Goal: Information Seeking & Learning: Learn about a topic

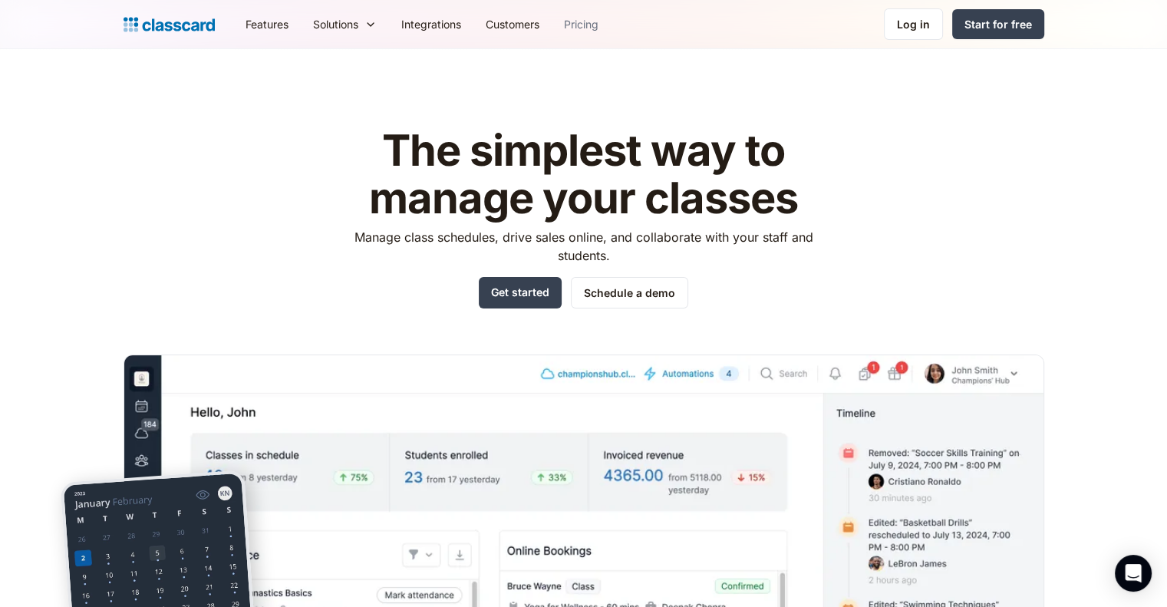
click at [573, 12] on link "Pricing" at bounding box center [581, 24] width 59 height 35
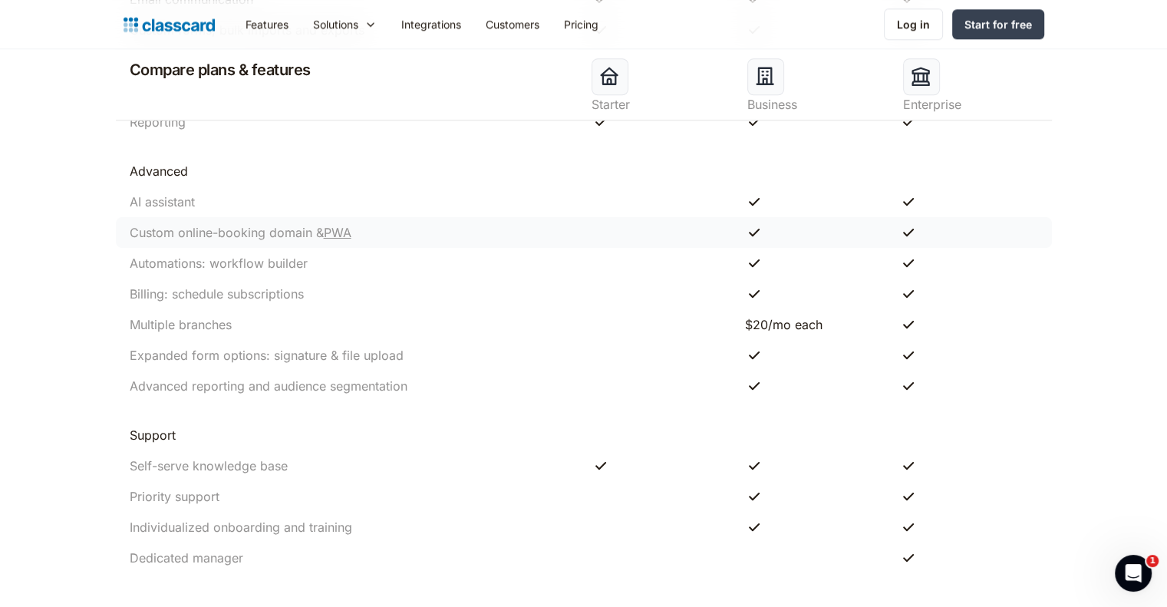
scroll to position [1537, 0]
click at [486, 200] on div "AI assistant" at bounding box center [353, 199] width 462 height 18
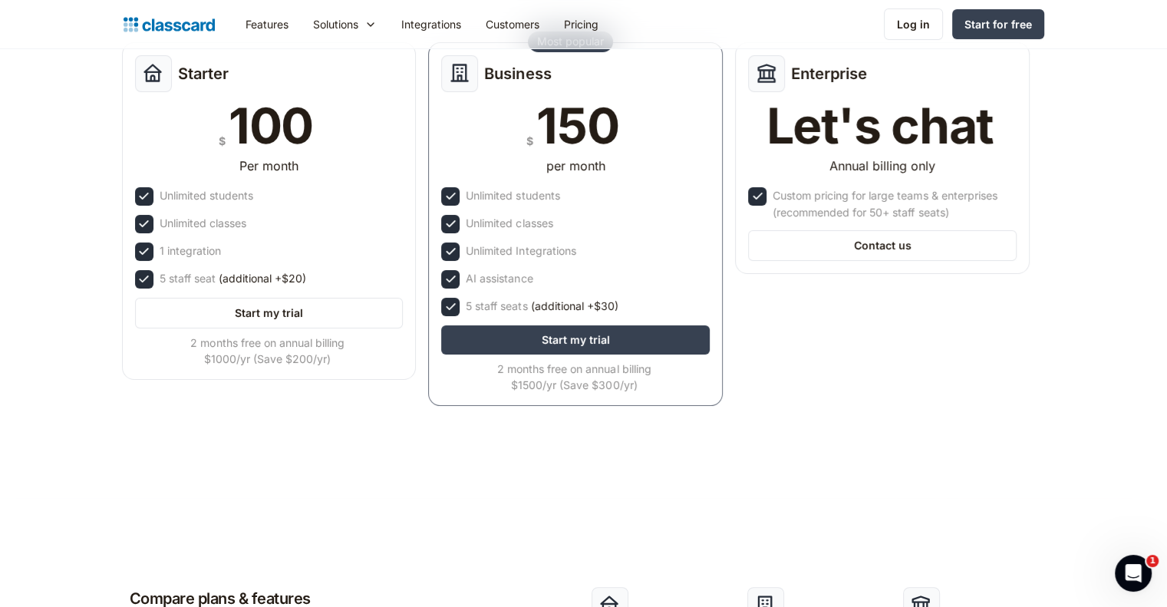
scroll to position [232, 0]
click at [753, 490] on header "Simple pricing Try Classcard free for 7 days and get unrestricted access to all…" at bounding box center [583, 157] width 1167 height 680
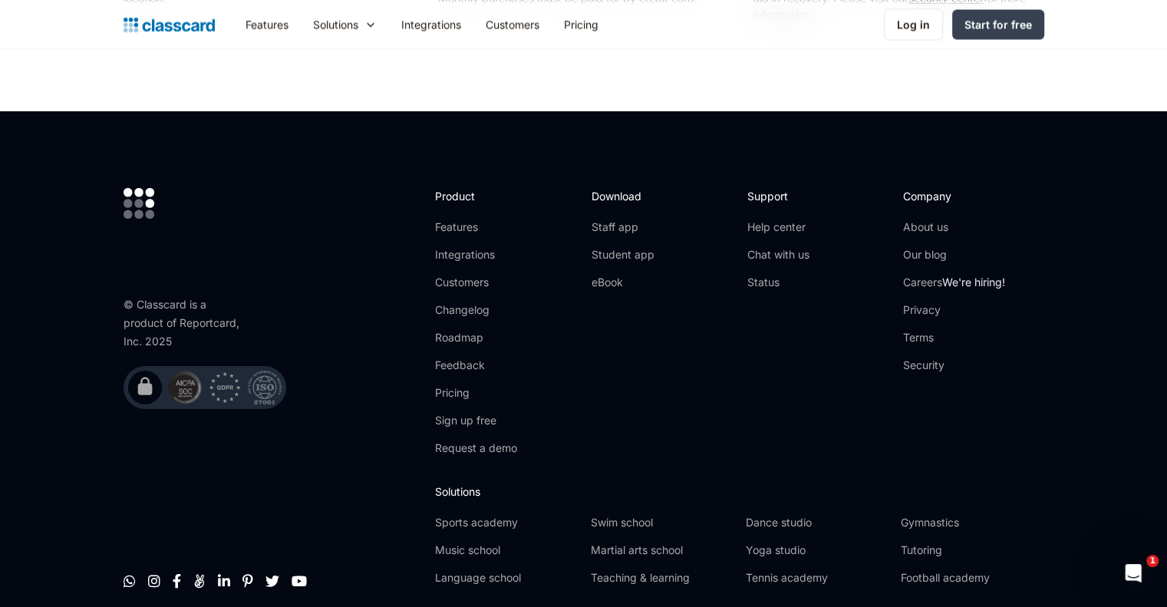
scroll to position [2920, 0]
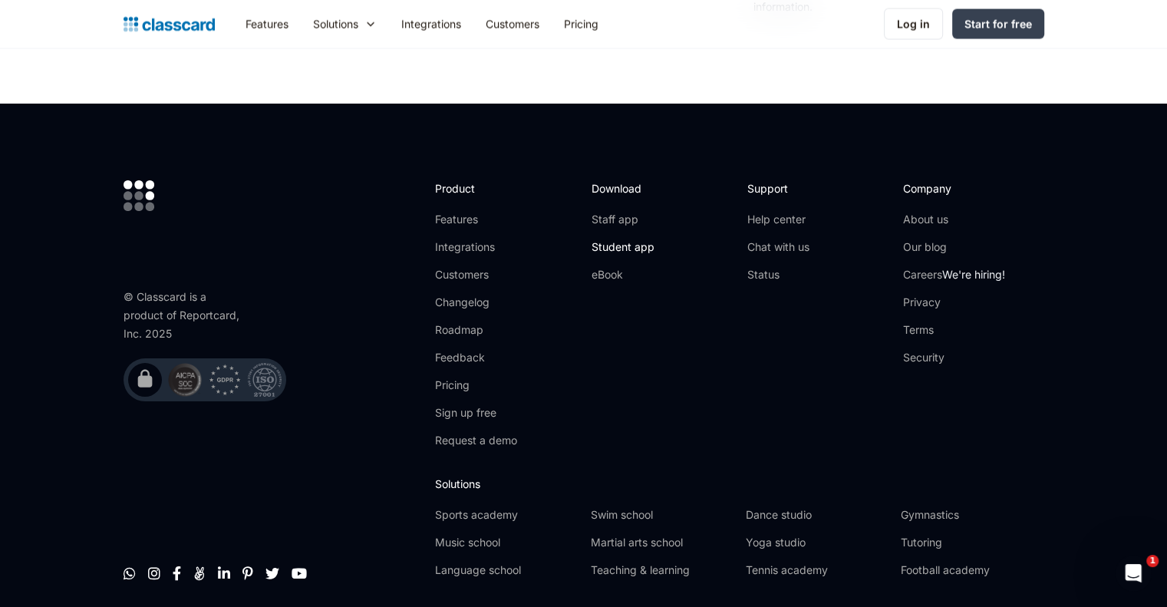
click at [637, 246] on link "Student app" at bounding box center [622, 246] width 63 height 15
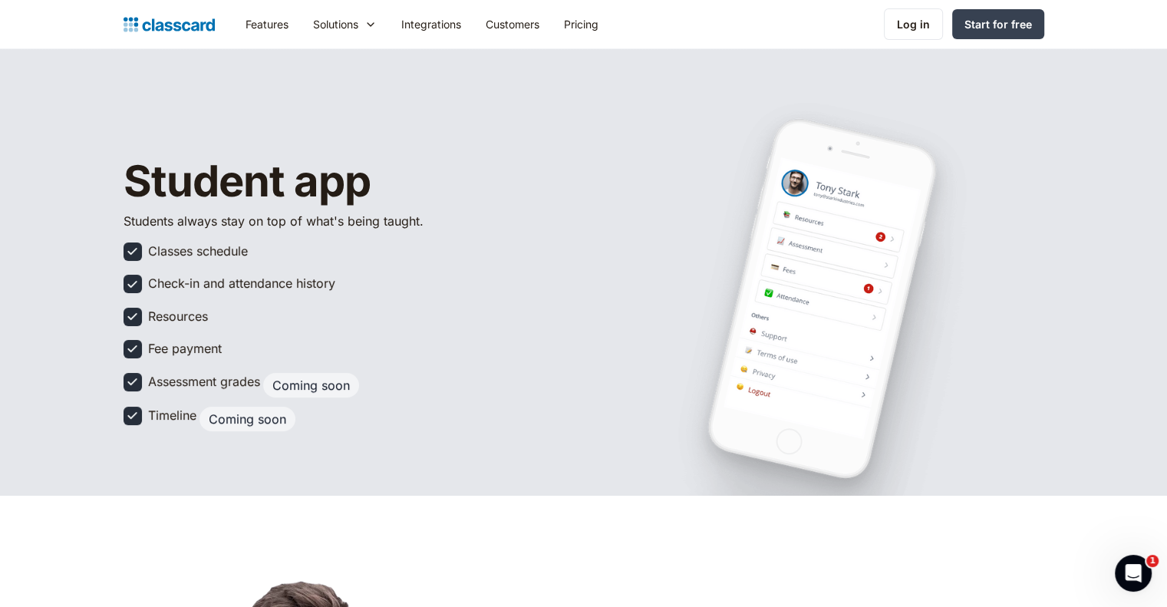
click at [134, 417] on img at bounding box center [132, 415] width 16 height 16
click at [259, 171] on h1 "Student app" at bounding box center [323, 182] width 399 height 48
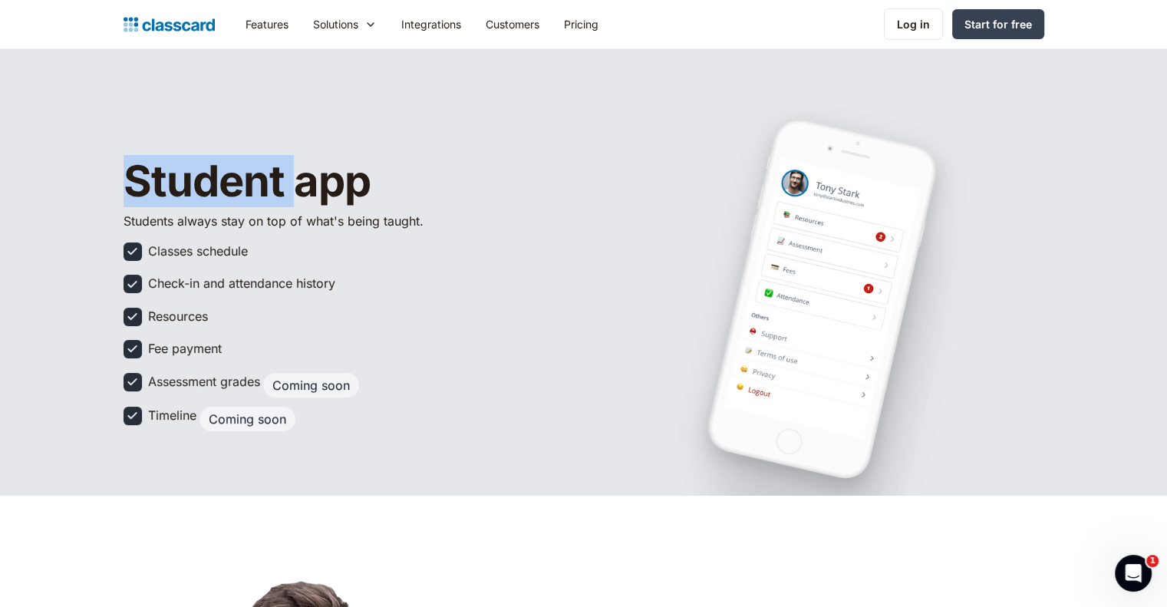
click at [259, 171] on h1 "Student app" at bounding box center [323, 182] width 399 height 48
click at [346, 176] on h1 "Student app" at bounding box center [323, 182] width 399 height 48
drag, startPoint x: 365, startPoint y: 183, endPoint x: 120, endPoint y: 193, distance: 245.8
click at [120, 193] on header "Student app Students always stay on top of what's being taught. Classes schedul…" at bounding box center [583, 272] width 1167 height 447
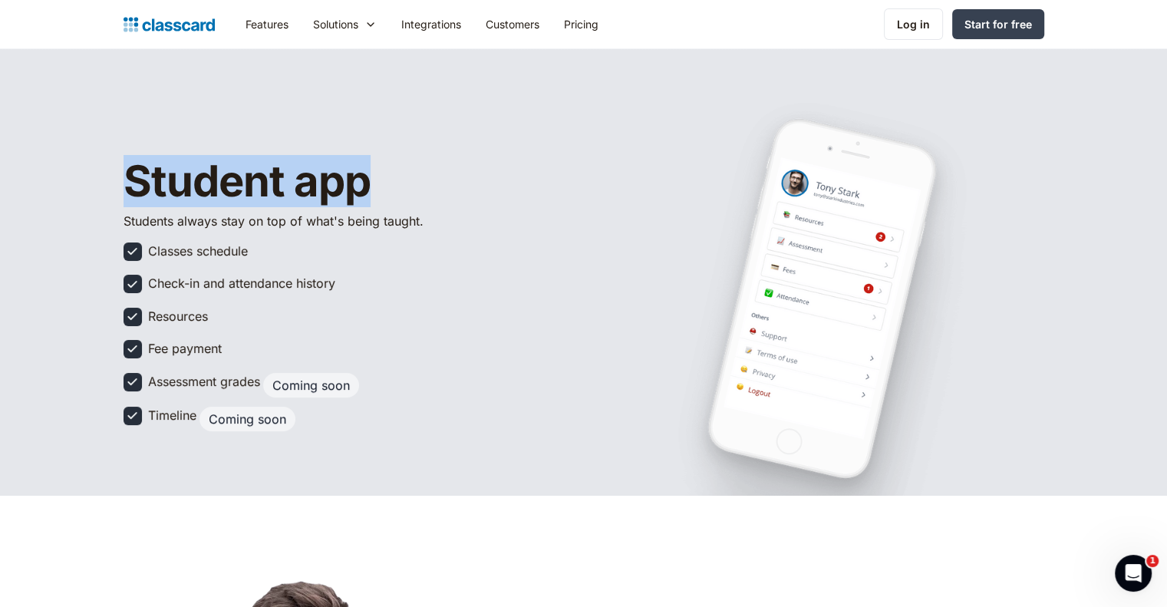
click at [141, 189] on h1 "Student app" at bounding box center [323, 182] width 399 height 48
drag, startPoint x: 124, startPoint y: 186, endPoint x: 358, endPoint y: 188, distance: 234.8
click at [358, 188] on h1 "Student app" at bounding box center [323, 182] width 399 height 48
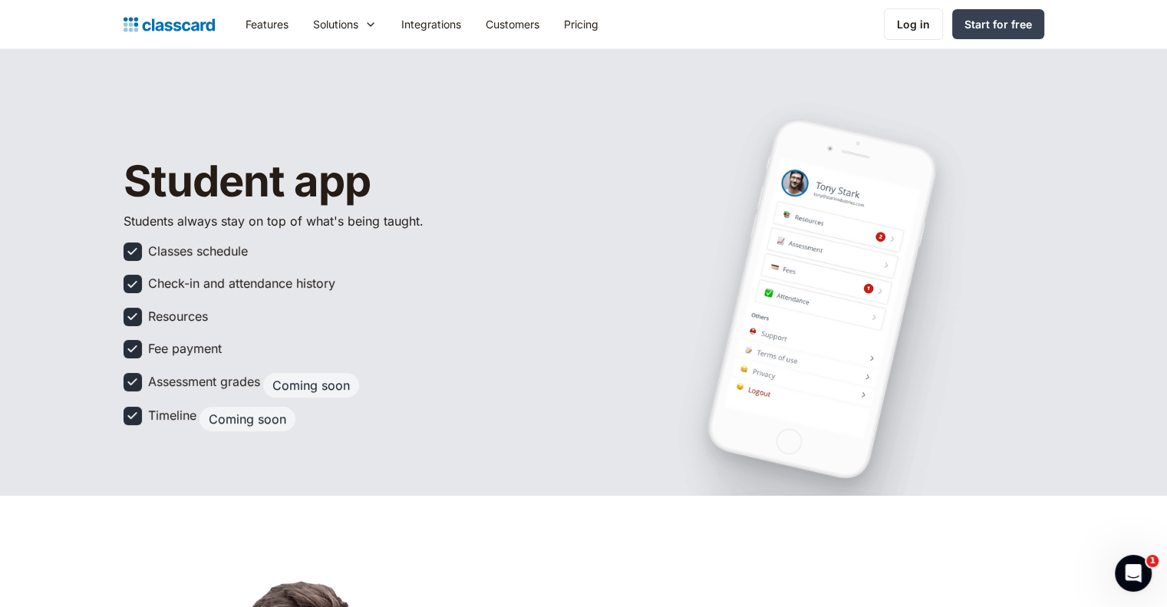
click at [304, 187] on h1 "Student app" at bounding box center [323, 182] width 399 height 48
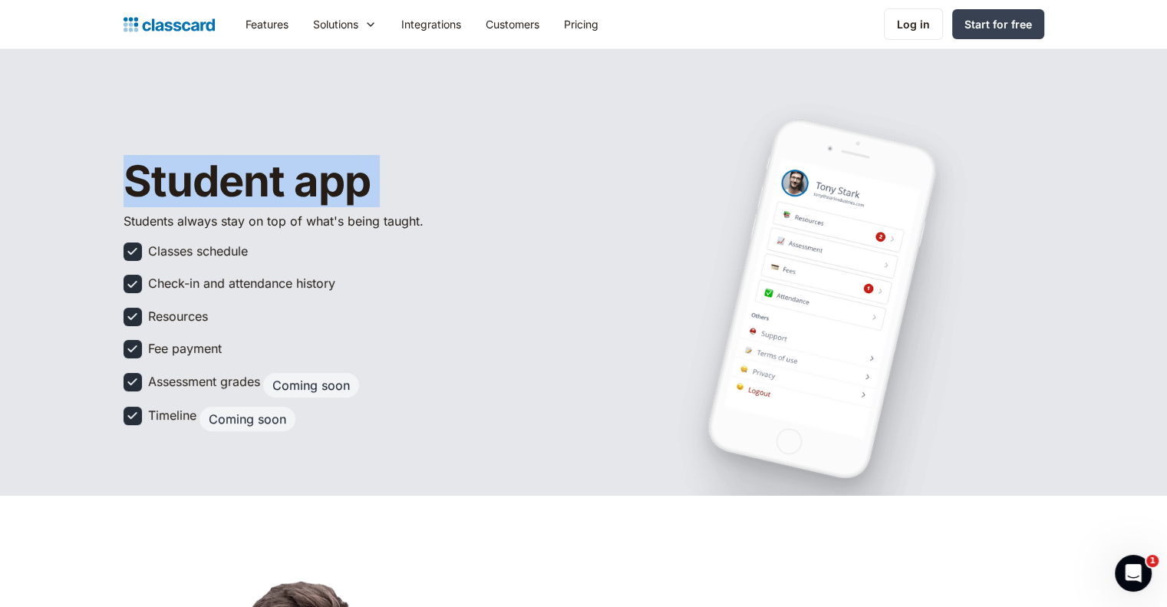
click at [304, 187] on h1 "Student app" at bounding box center [323, 182] width 399 height 48
click at [365, 188] on h1 "Student app" at bounding box center [323, 182] width 399 height 48
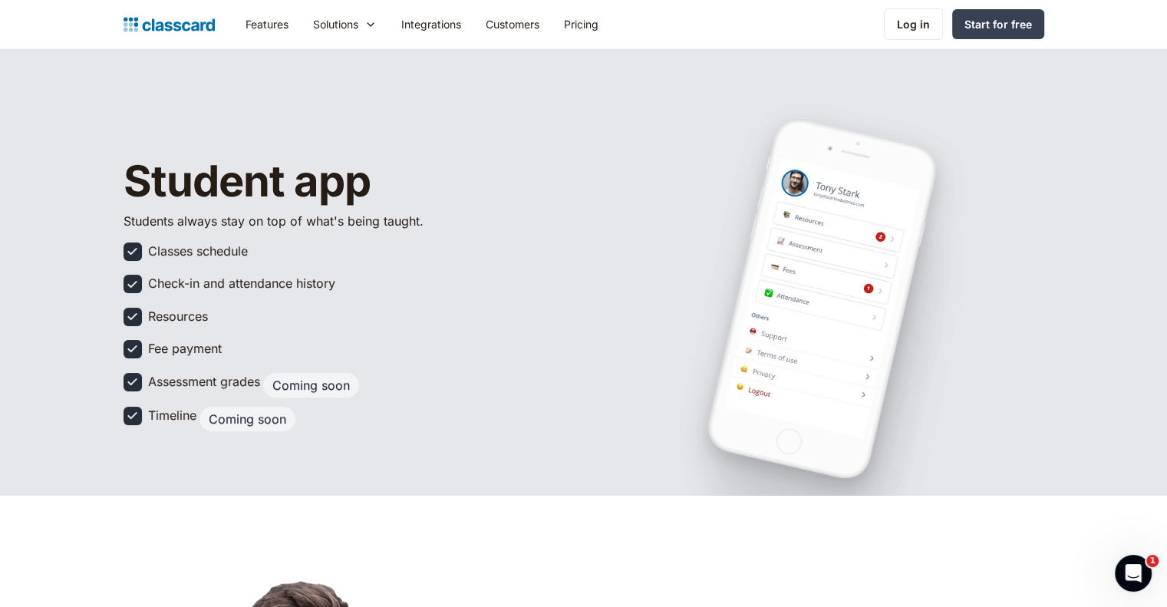
click at [511, 206] on div "Student app Students always stay on top of what's being taught. Classes schedul…" at bounding box center [323, 299] width 399 height 282
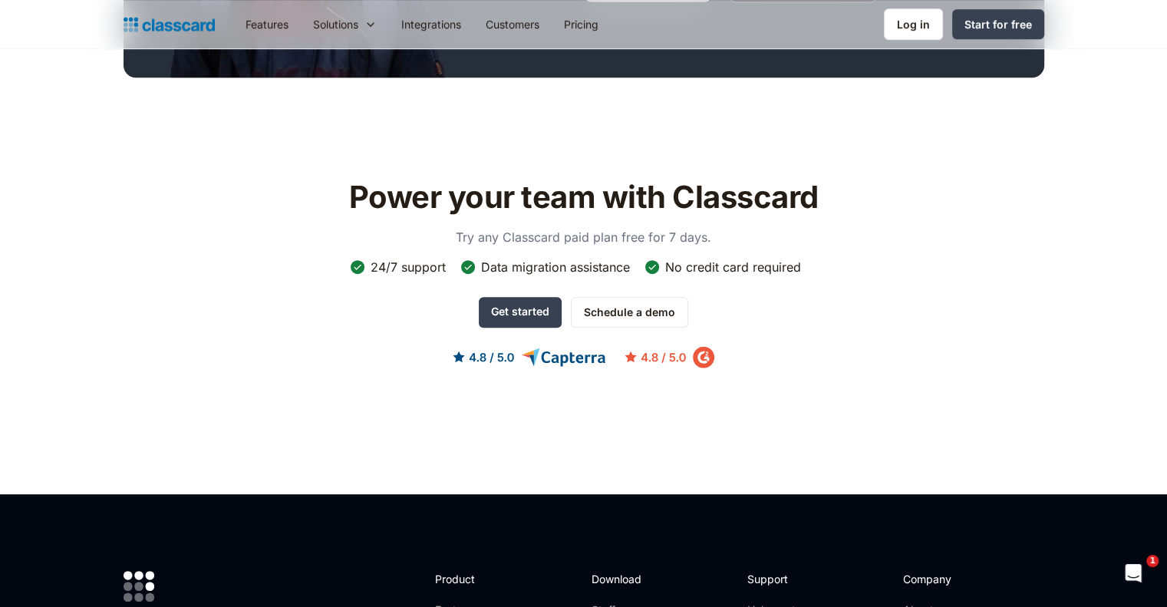
scroll to position [772, 0]
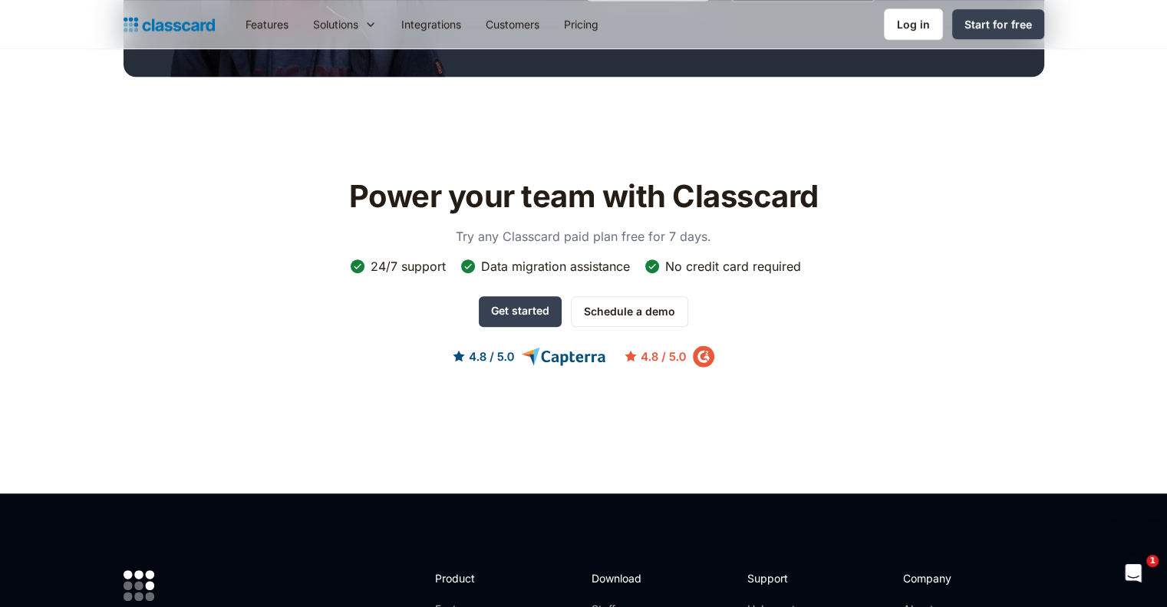
click at [480, 145] on section "Power your team with Classcard Try any Classcard paid plan free for 7 days. 24/…" at bounding box center [583, 285] width 1167 height 417
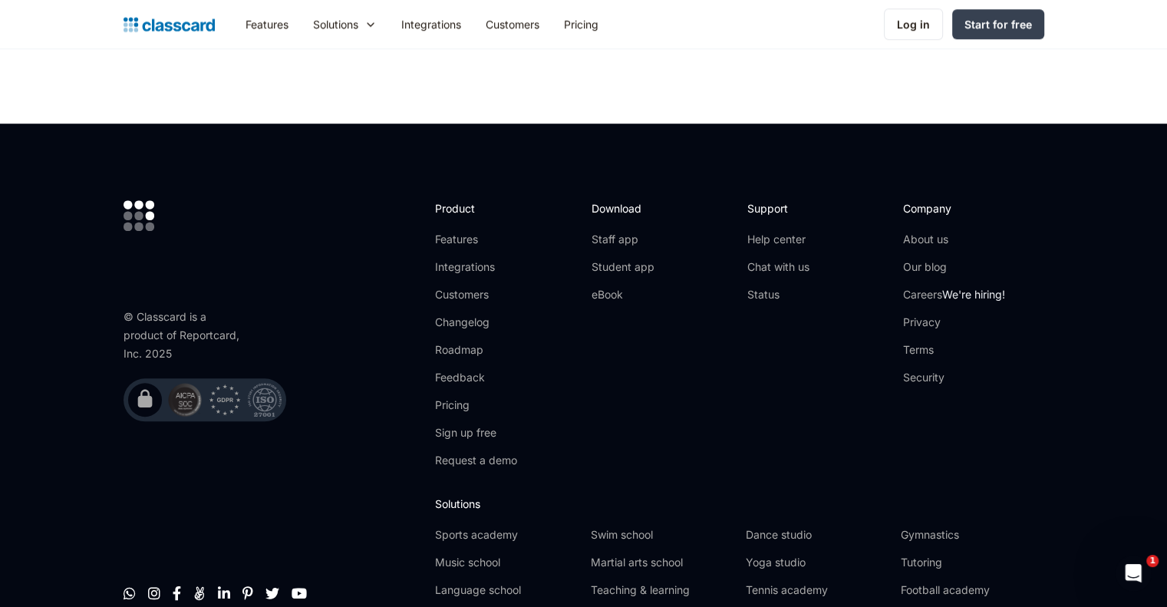
scroll to position [1143, 0]
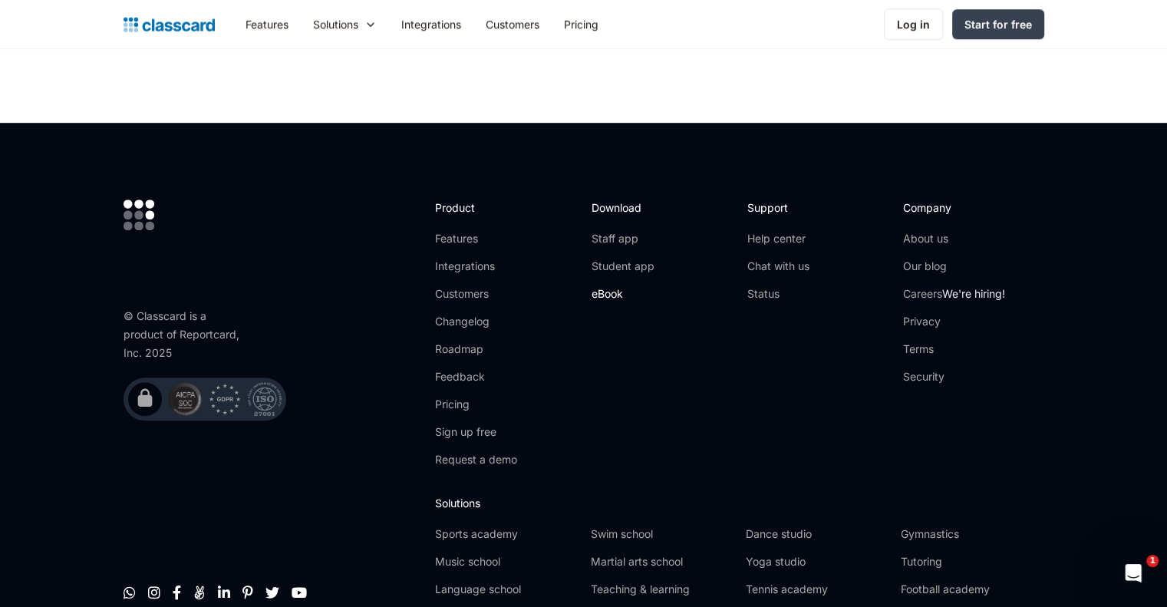
click at [600, 292] on link "eBook" at bounding box center [622, 293] width 63 height 15
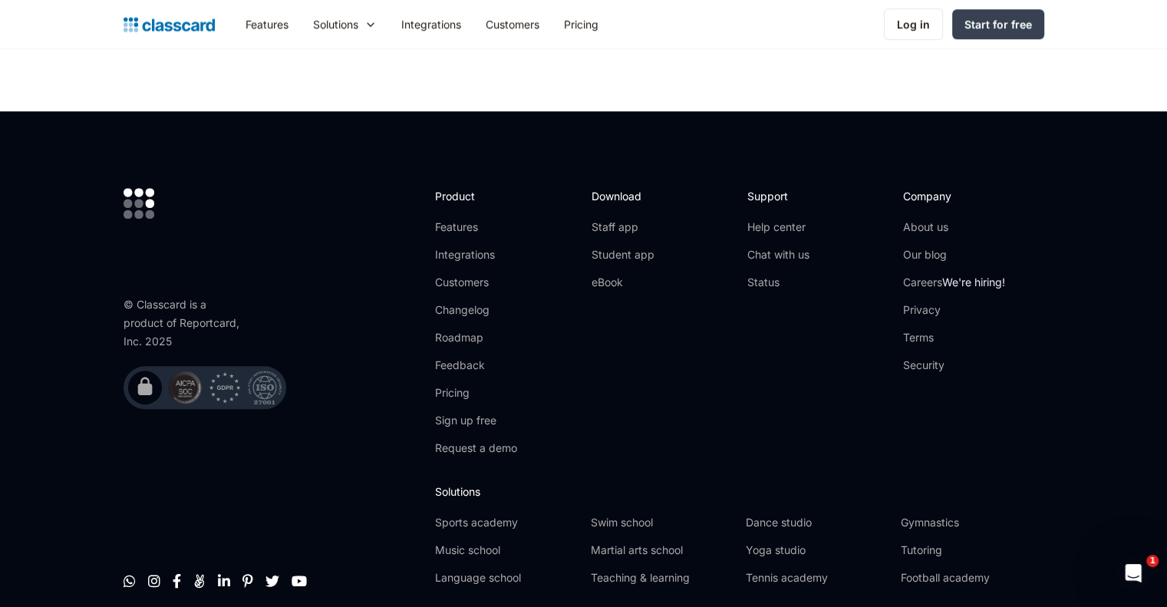
scroll to position [1151, 0]
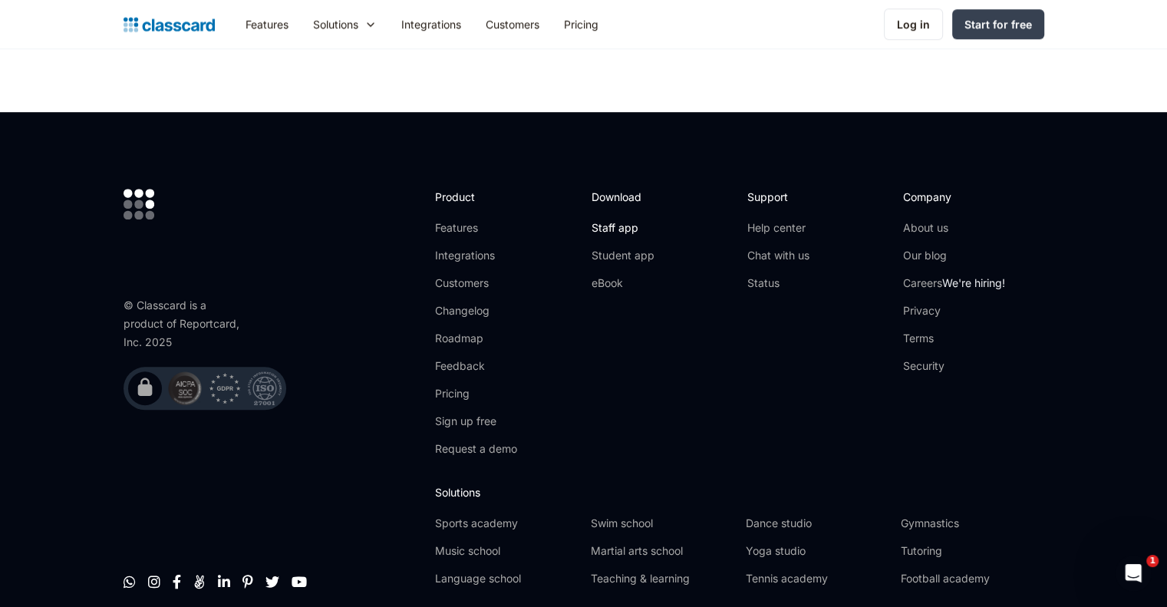
click at [603, 225] on link "Staff app" at bounding box center [622, 227] width 63 height 15
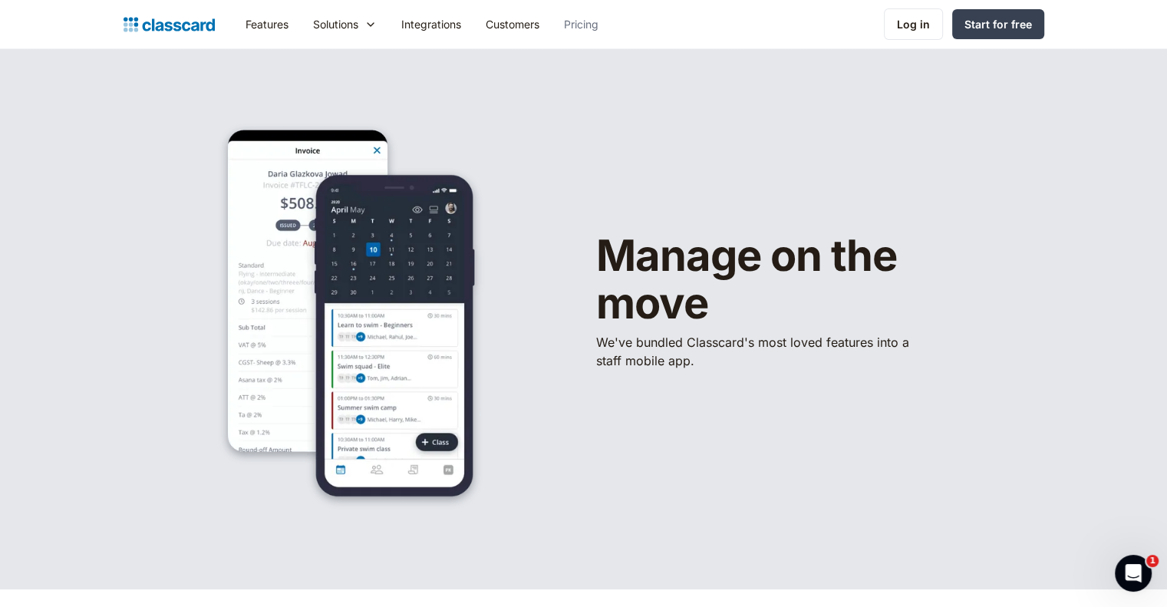
click at [592, 28] on link "Pricing" at bounding box center [581, 24] width 59 height 35
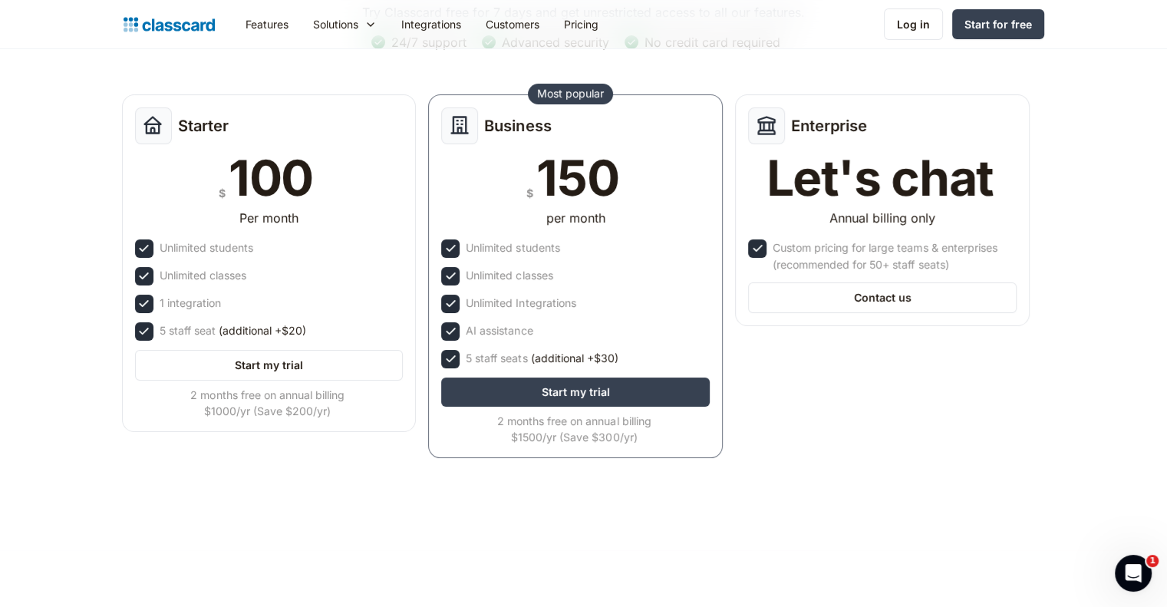
scroll to position [176, 0]
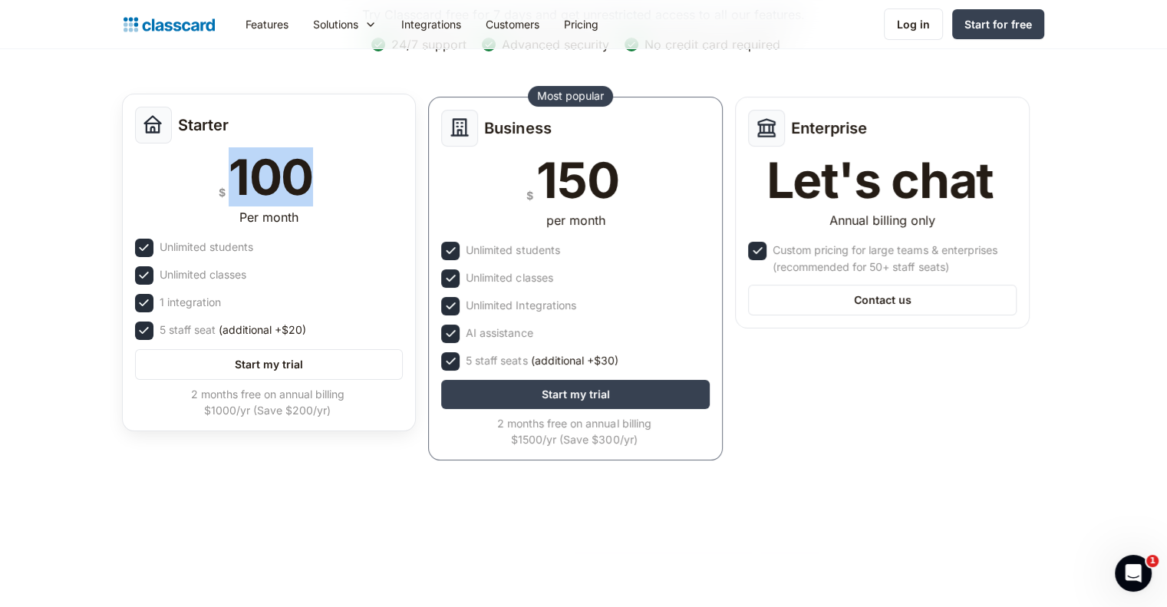
drag, startPoint x: 235, startPoint y: 170, endPoint x: 318, endPoint y: 170, distance: 82.9
click at [318, 170] on div "$ 100" at bounding box center [269, 177] width 269 height 49
click at [303, 177] on div "100" at bounding box center [271, 177] width 84 height 49
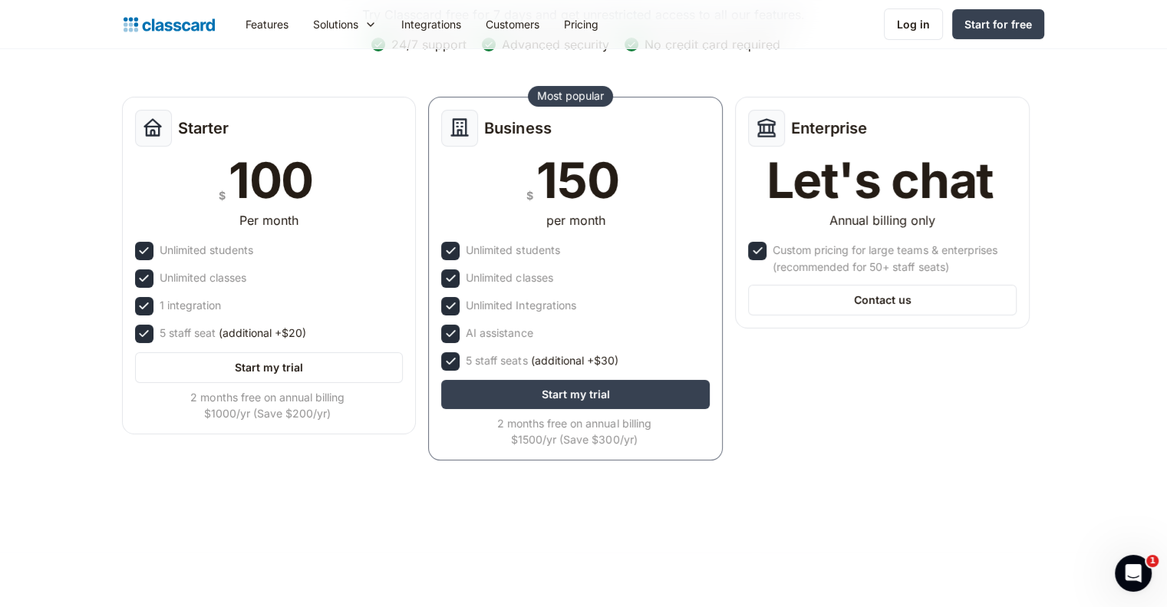
click at [103, 203] on header "Simple pricing Try Classcard free for 7 days and get unrestricted access to all…" at bounding box center [583, 213] width 1167 height 680
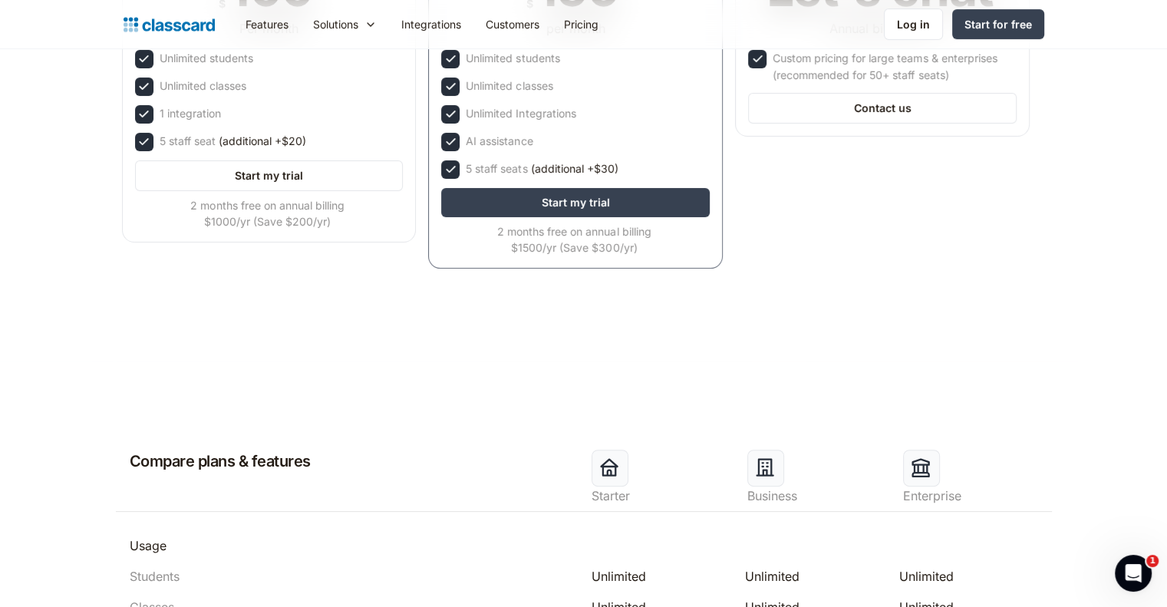
scroll to position [272, 0]
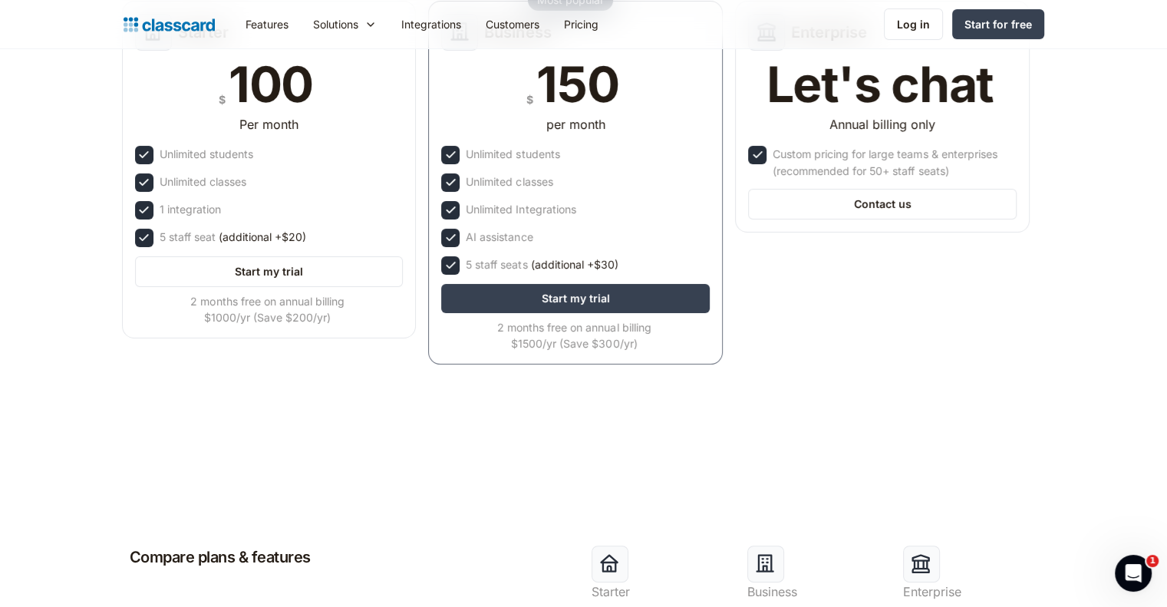
click at [420, 340] on div "Starter $ 100 Per month Unlimited students Unlimited classes 1 integration 5 st…" at bounding box center [269, 174] width 307 height 359
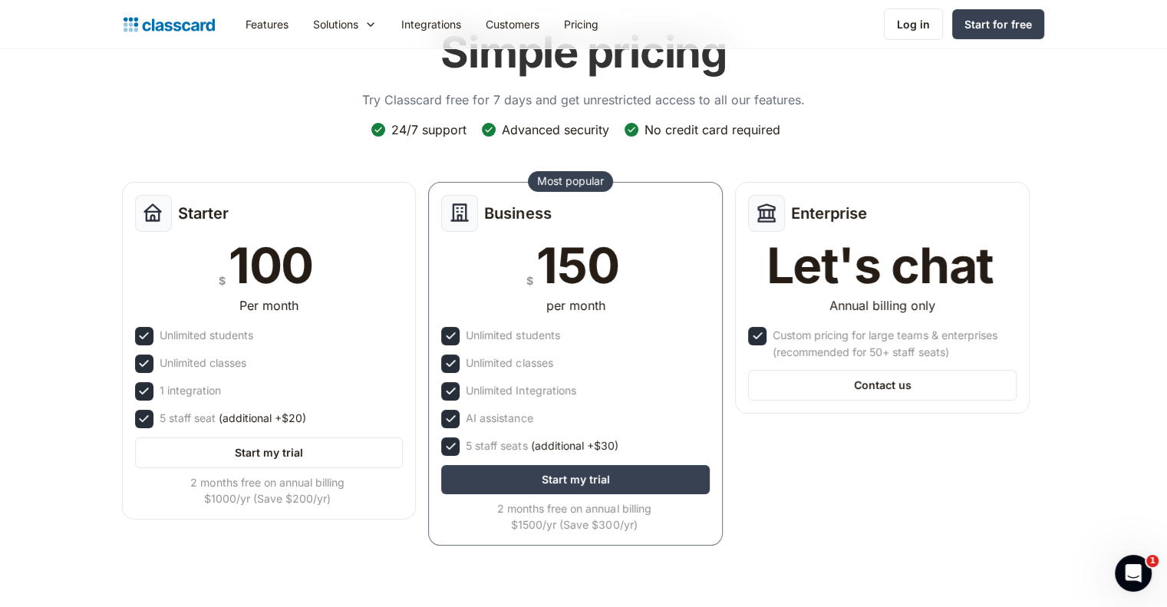
scroll to position [88, 0]
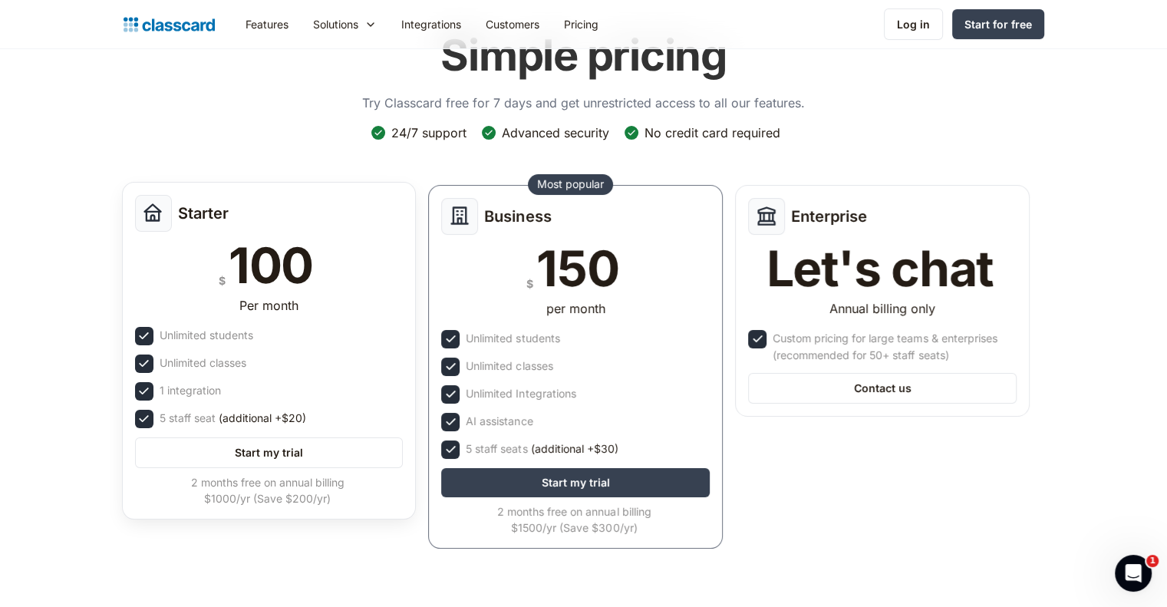
click at [274, 266] on div "100" at bounding box center [271, 265] width 84 height 49
click at [271, 286] on div "100" at bounding box center [271, 265] width 84 height 49
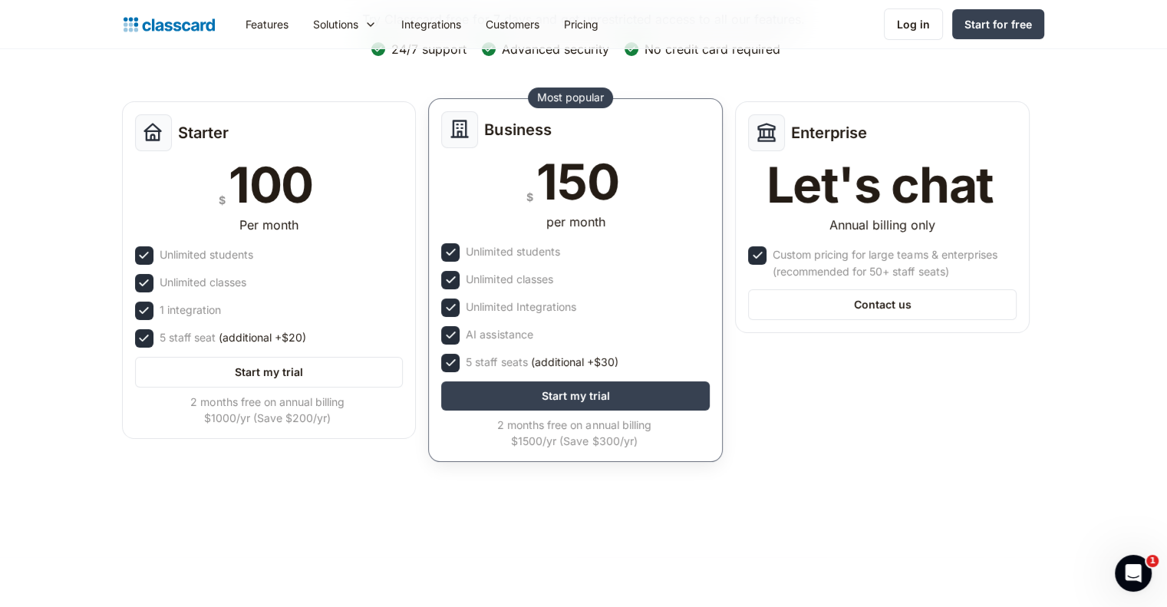
scroll to position [0, 0]
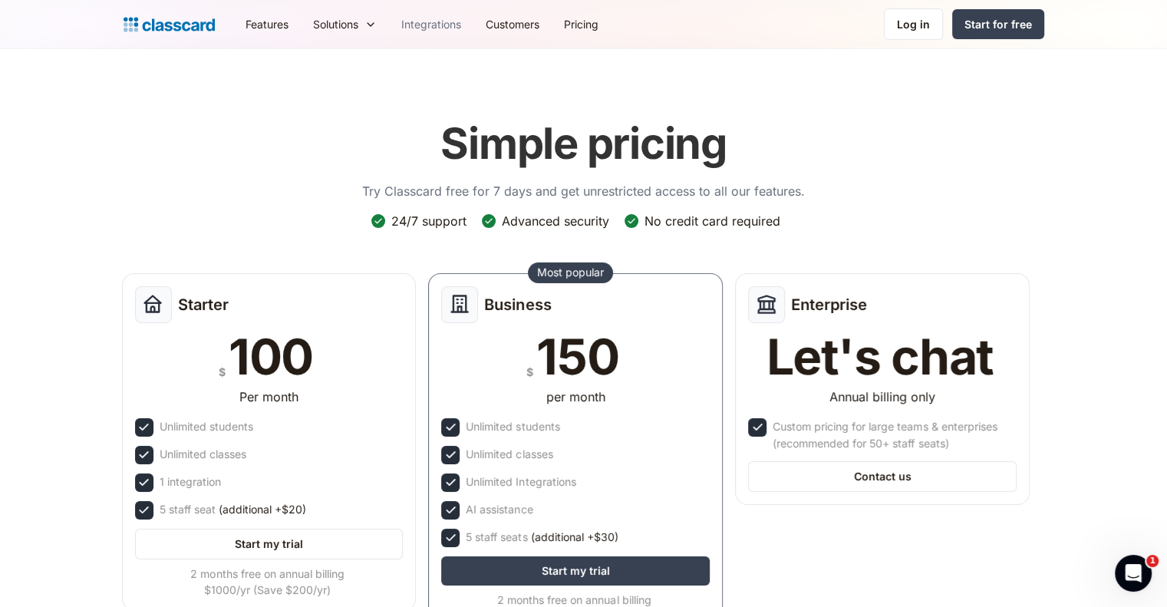
click at [453, 25] on link "Integrations" at bounding box center [431, 24] width 84 height 35
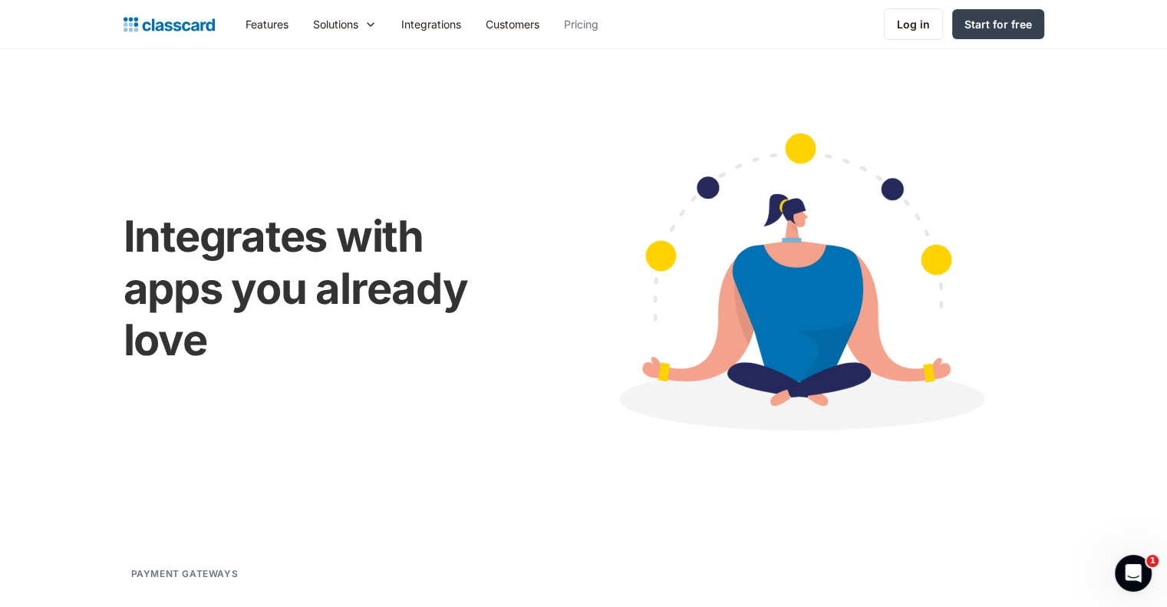
click at [582, 27] on link "Pricing" at bounding box center [581, 24] width 59 height 35
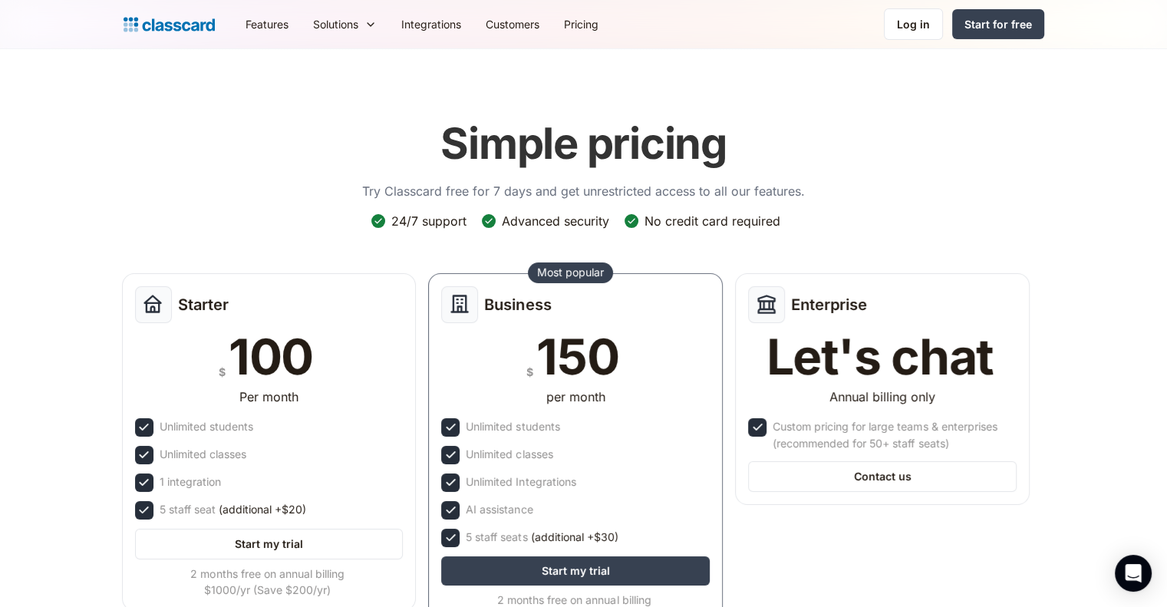
click at [421, 268] on div "Starter $ 100 Per month Unlimited students Unlimited classes 1 integration 5 st…" at bounding box center [269, 446] width 307 height 359
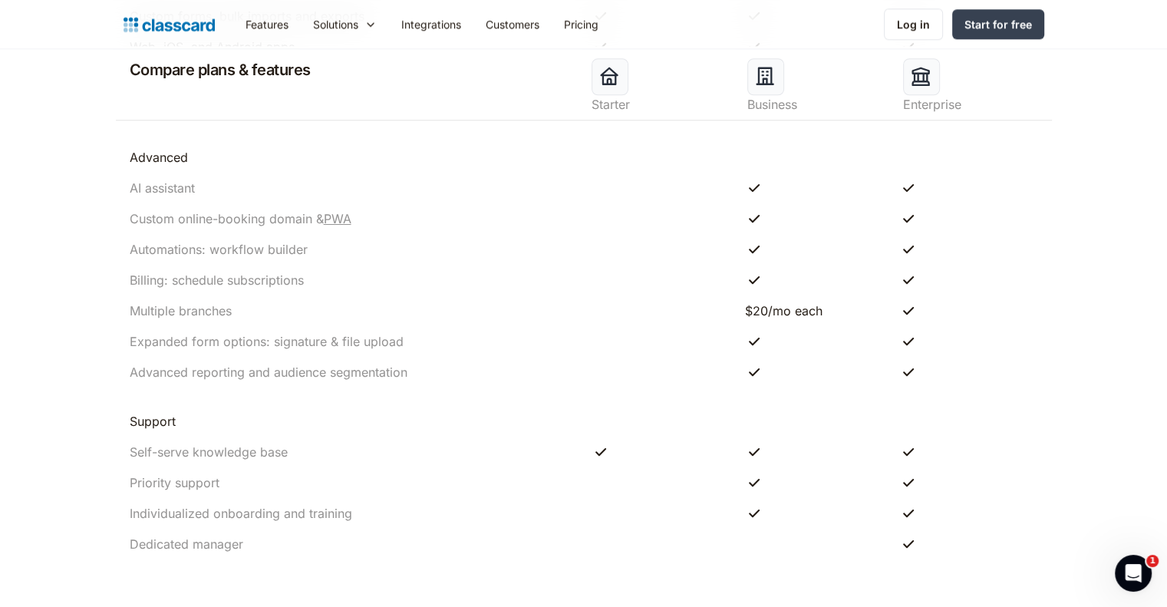
scroll to position [1548, 0]
click at [438, 31] on link "Integrations" at bounding box center [431, 24] width 84 height 35
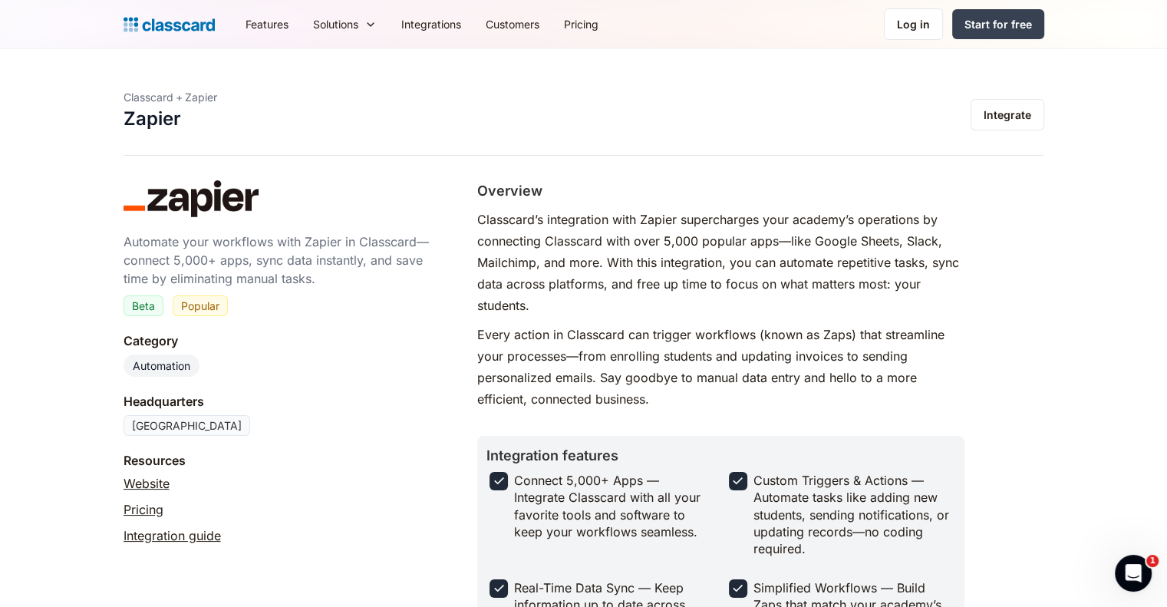
click at [570, 25] on link "Pricing" at bounding box center [581, 24] width 59 height 35
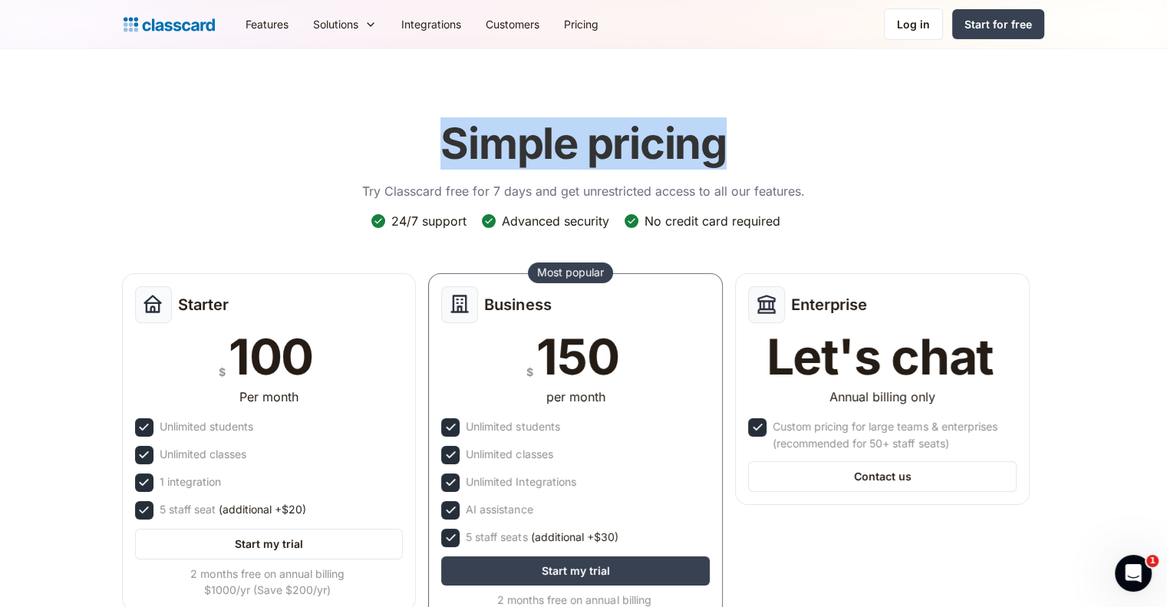
drag, startPoint x: 444, startPoint y: 145, endPoint x: 741, endPoint y: 154, distance: 296.4
click at [741, 154] on div "Simple pricing Try Classcard free for 7 days and get unrestricted access to all…" at bounding box center [583, 158] width 443 height 110
click at [719, 144] on h1 "Simple pricing" at bounding box center [583, 143] width 286 height 51
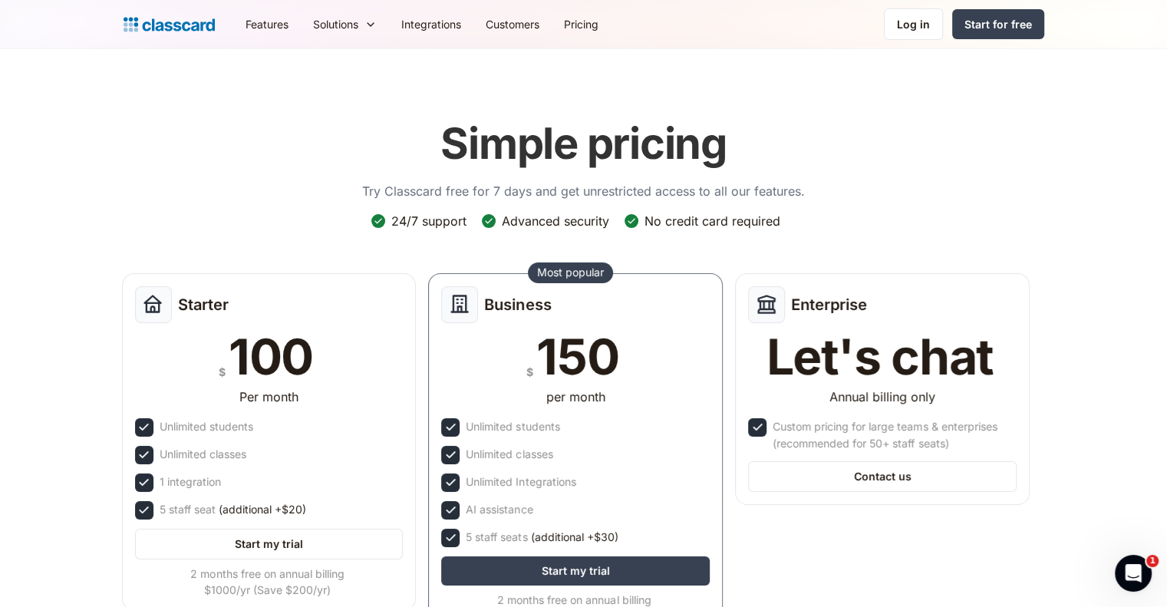
click at [719, 144] on h1 "Simple pricing" at bounding box center [583, 143] width 286 height 51
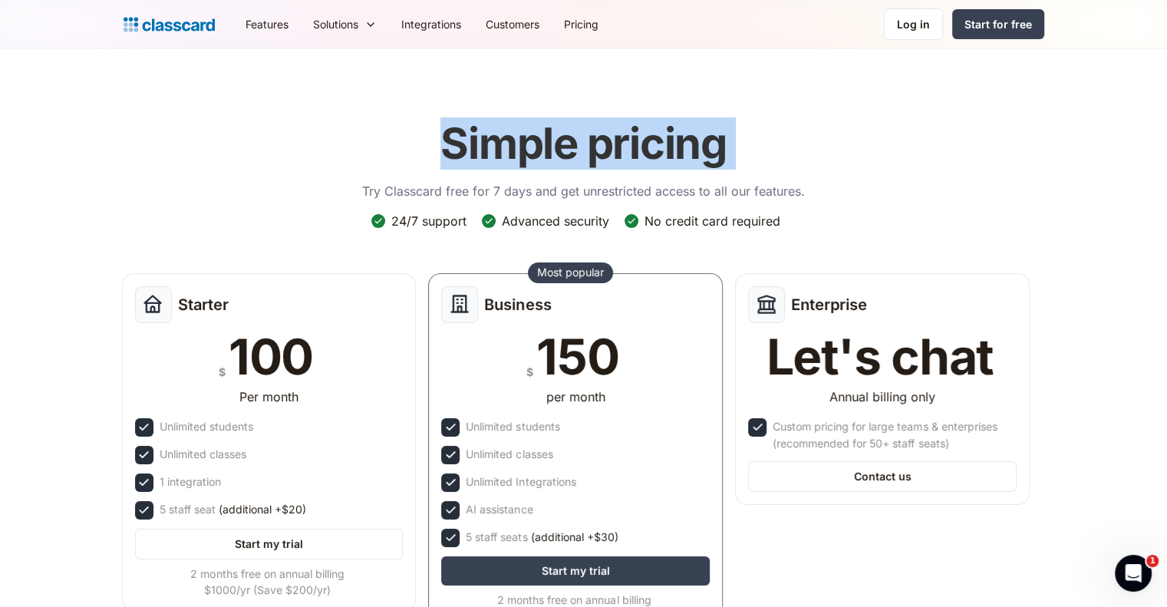
click at [719, 144] on h1 "Simple pricing" at bounding box center [583, 143] width 286 height 51
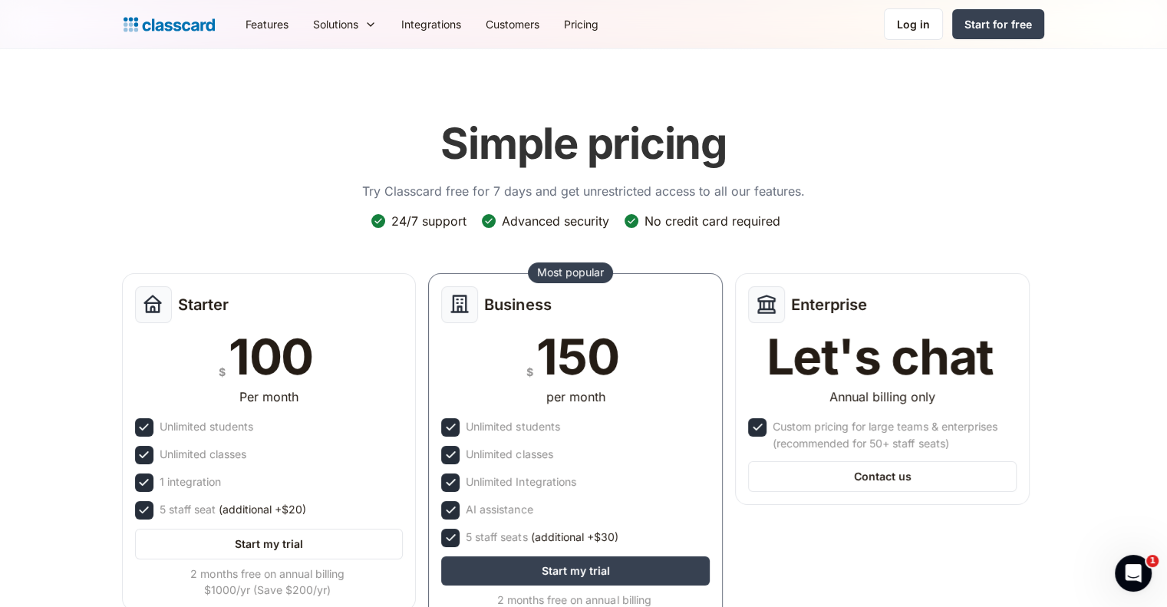
click at [728, 272] on div "Business $ 150 per month Unlimited students Unlimited classes Unlimited Integra…" at bounding box center [575, 459] width 307 height 385
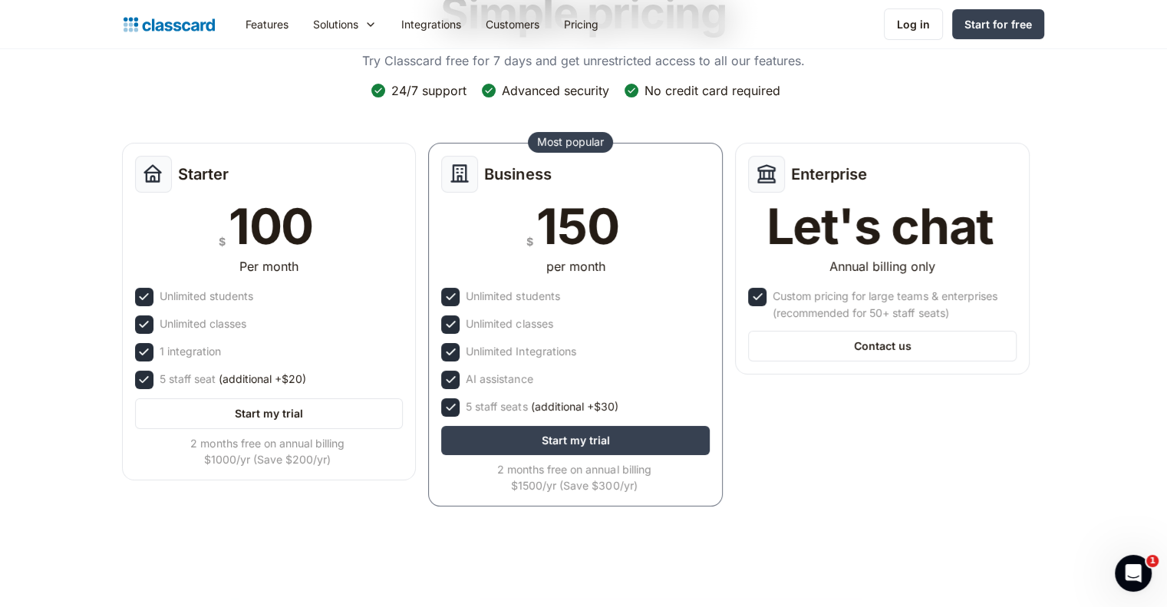
scroll to position [131, 0]
